Goal: Use online tool/utility: Utilize a website feature to perform a specific function

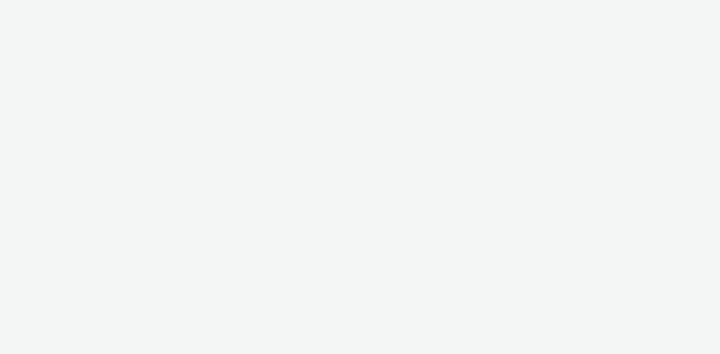
select select "d57a0b46-ef33-4938-977b-e6d07593e41f"
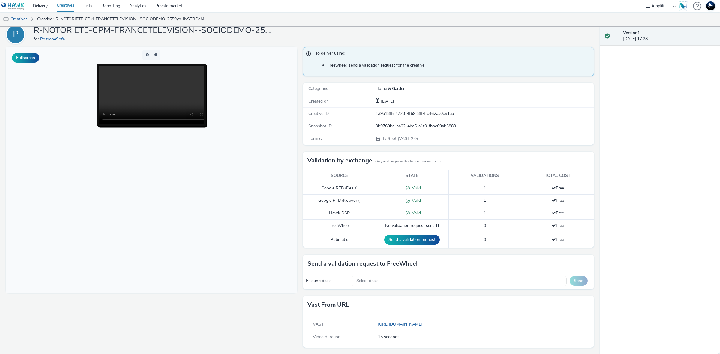
scroll to position [25, 0]
click at [414, 283] on div "Select deals..." at bounding box center [459, 281] width 215 height 10
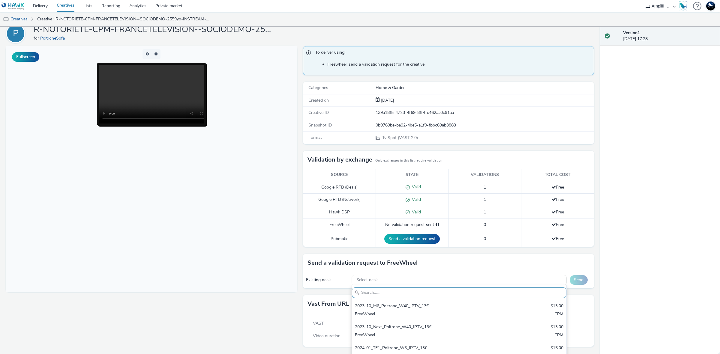
paste input "[DATE]_FTV_Poltrone_W35_IPTV_15s_13€Promo"
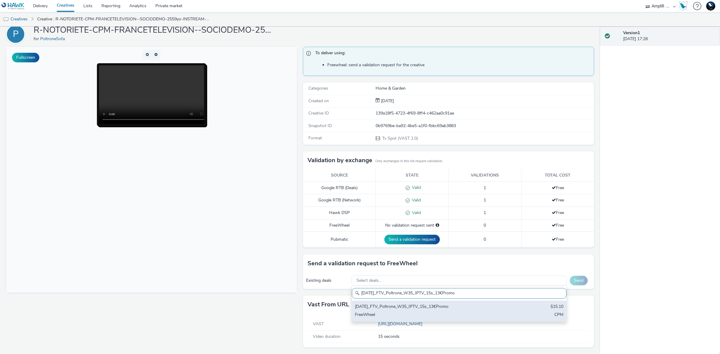
type input "[DATE]_FTV_Poltrone_W35_IPTV_15s_13€Promo"
click at [470, 308] on div "[DATE]_FTV_Poltrone_W35_IPTV_15s_13€Promo" at bounding box center [424, 307] width 138 height 7
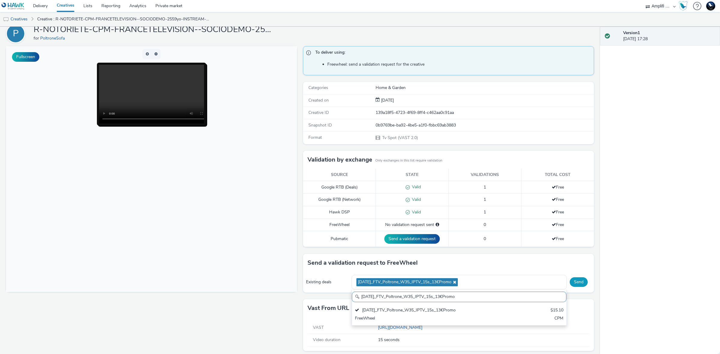
click at [572, 285] on button "Send" at bounding box center [579, 282] width 18 height 10
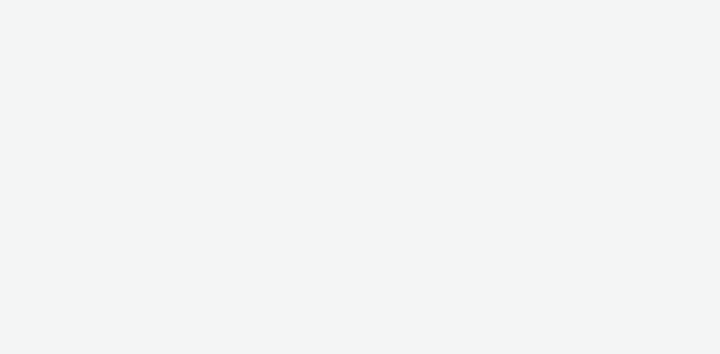
select select "d57a0b46-ef33-4938-977b-e6d07593e41f"
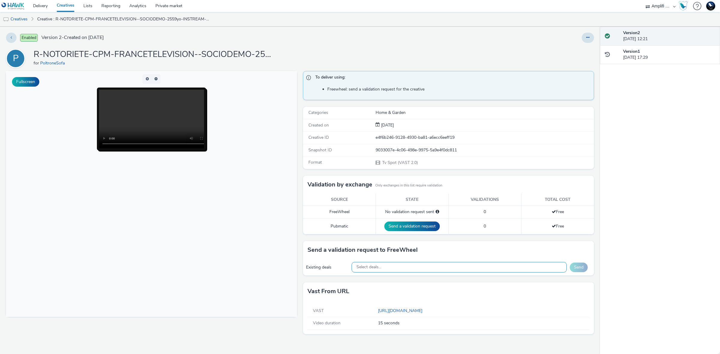
click at [471, 270] on div "Select deals..." at bounding box center [459, 267] width 215 height 10
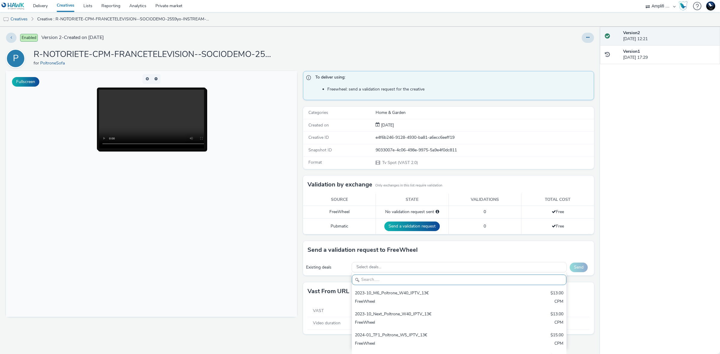
paste input "[DATE]_FTV_Poltrone_W35_IPTV_15s_13€STORE"
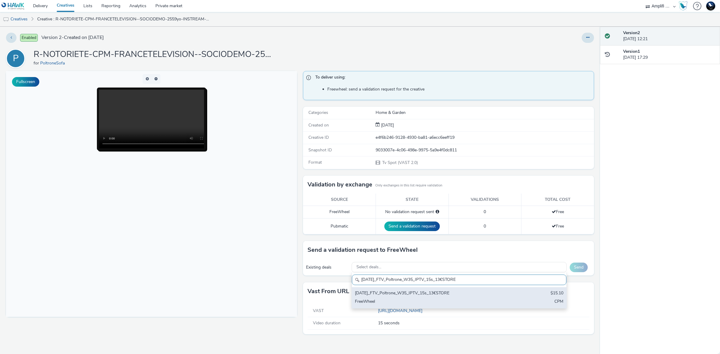
type input "[DATE]_FTV_Poltrone_W35_IPTV_15s_13€STORE"
click at [447, 297] on div "[DATE]_FTV_Poltrone_W35_IPTV_15s_13€STORE" at bounding box center [424, 293] width 138 height 7
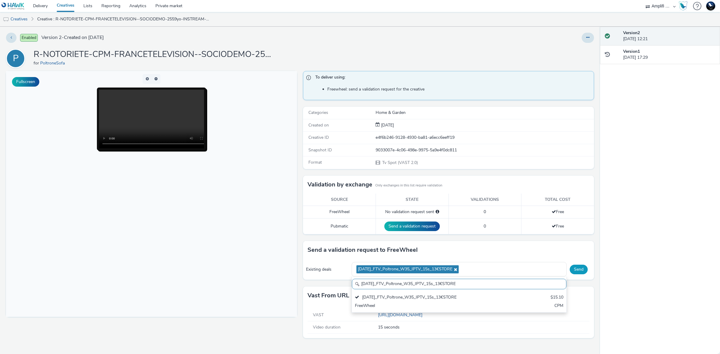
click at [579, 269] on button "Send" at bounding box center [579, 270] width 18 height 10
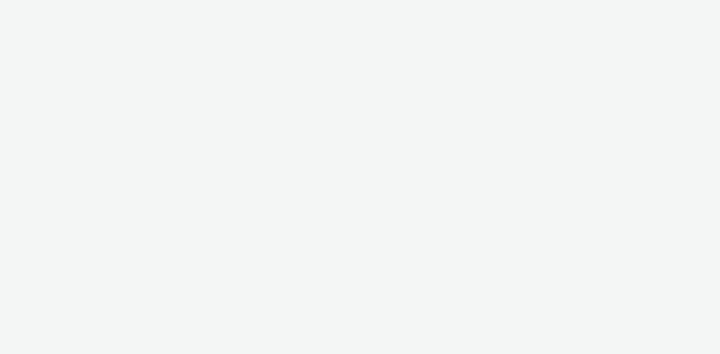
select select "d57a0b46-ef33-4938-977b-e6d07593e41f"
